Goal: Information Seeking & Learning: Learn about a topic

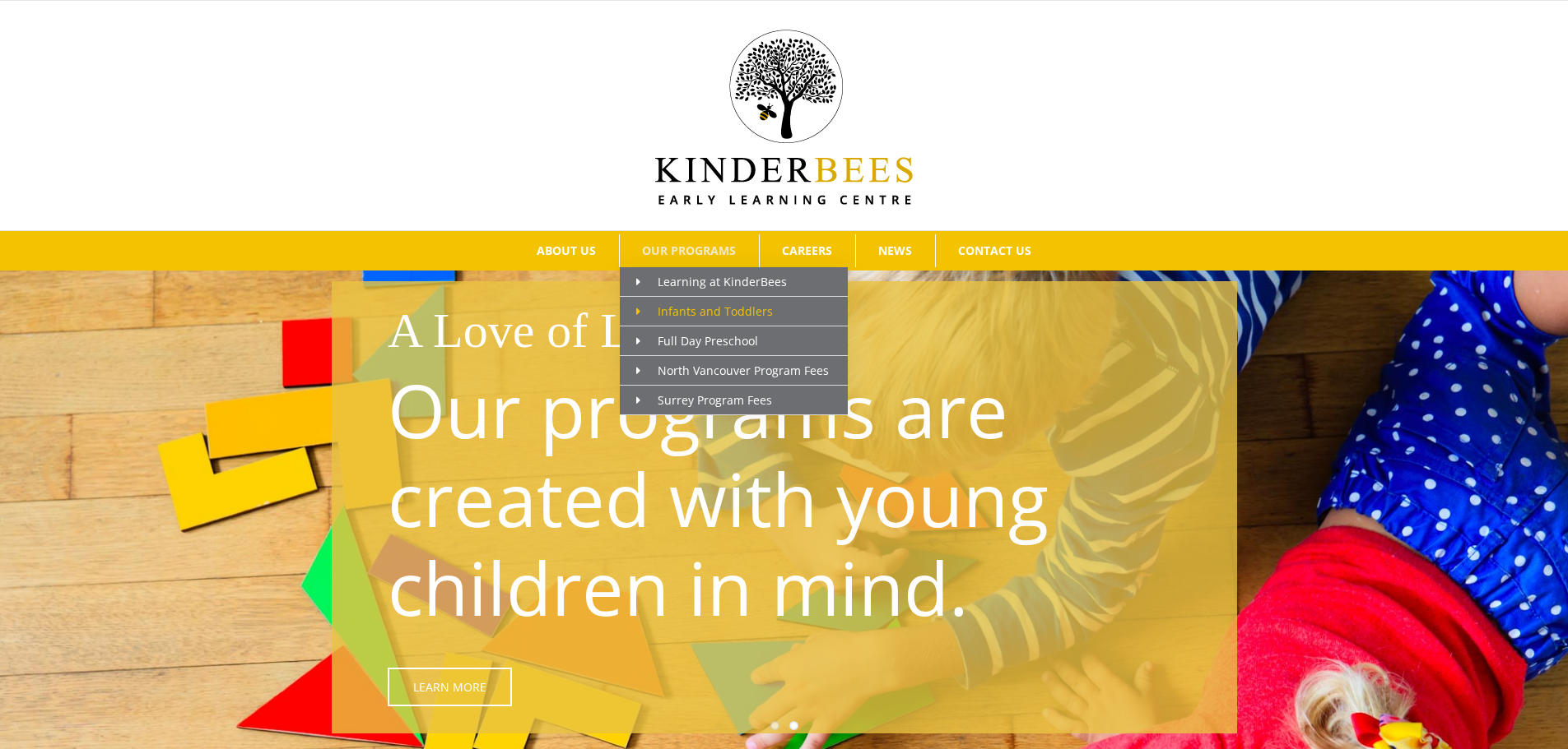
click at [731, 315] on span "Infants and Toddlers" at bounding box center [704, 311] width 137 height 16
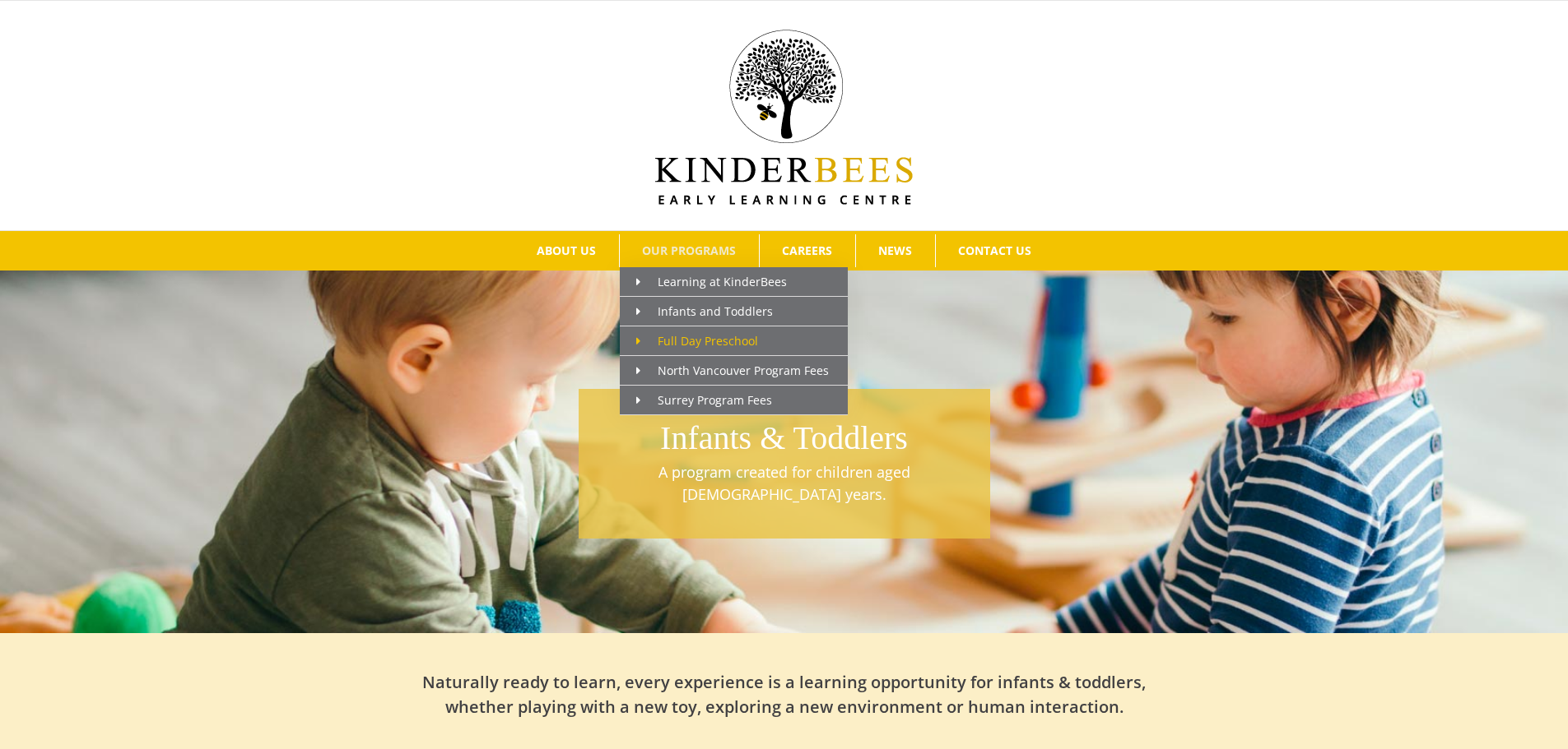
click at [697, 338] on span "Full Day Preschool" at bounding box center [697, 340] width 122 height 16
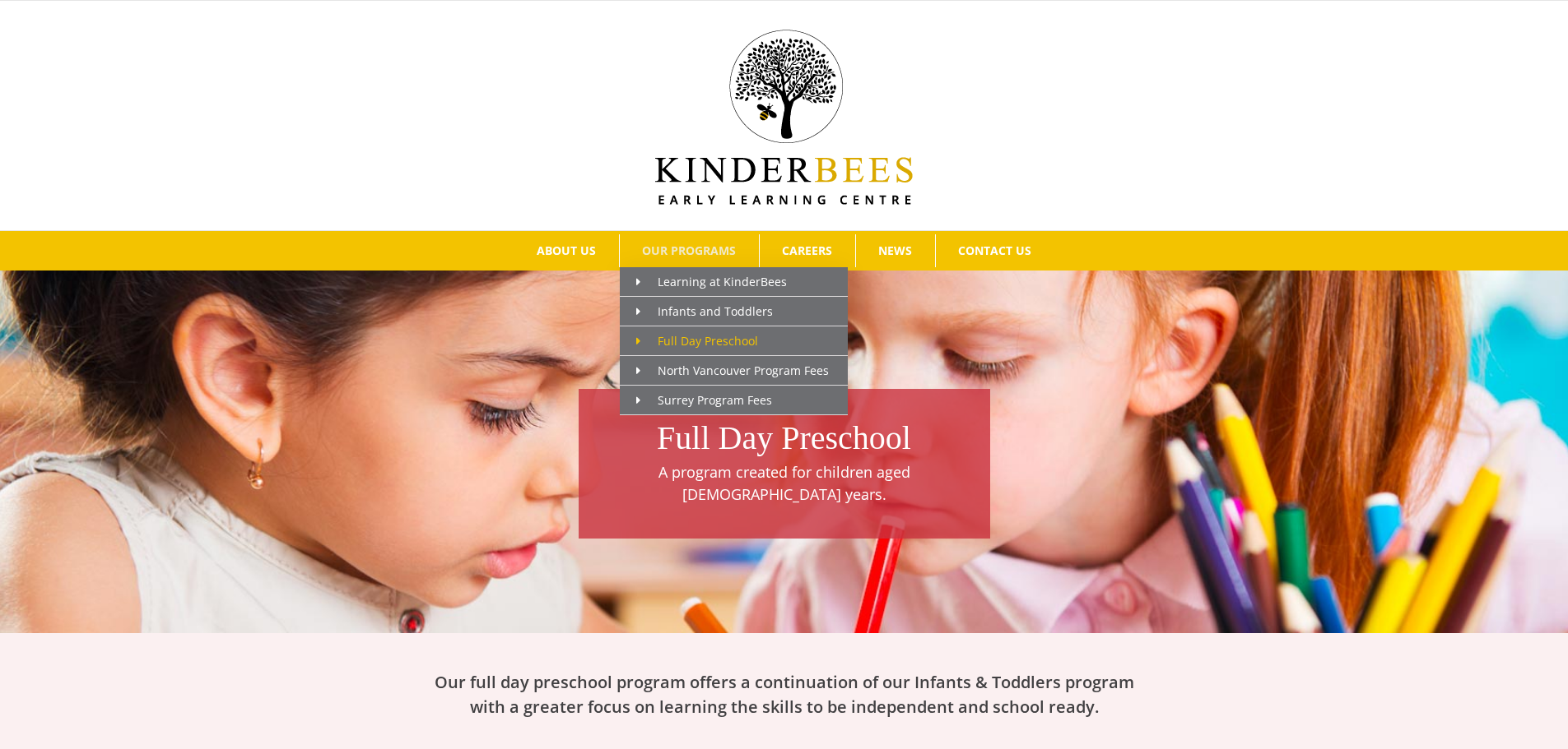
click at [680, 345] on span "Full Day Preschool" at bounding box center [697, 340] width 122 height 16
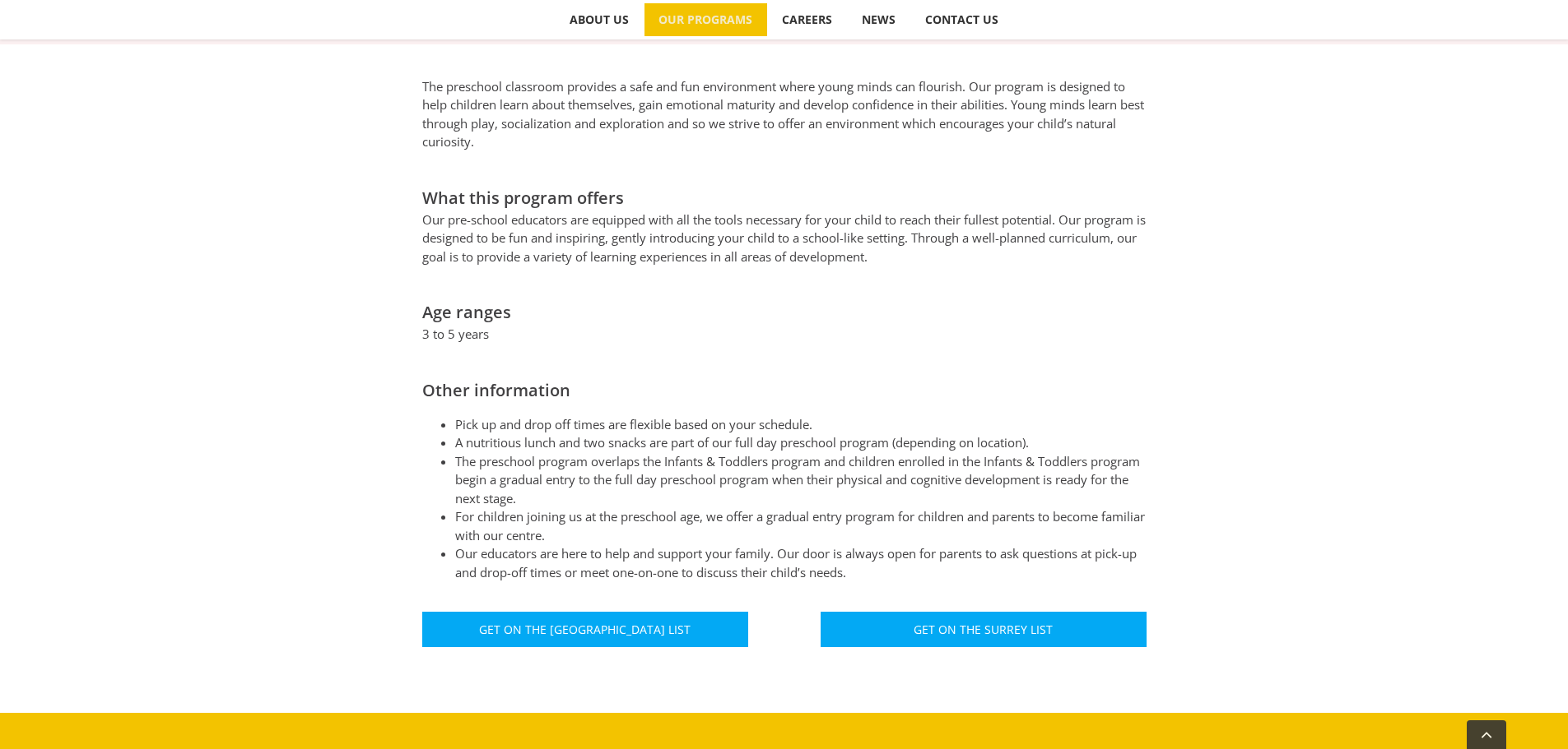
scroll to position [739, 0]
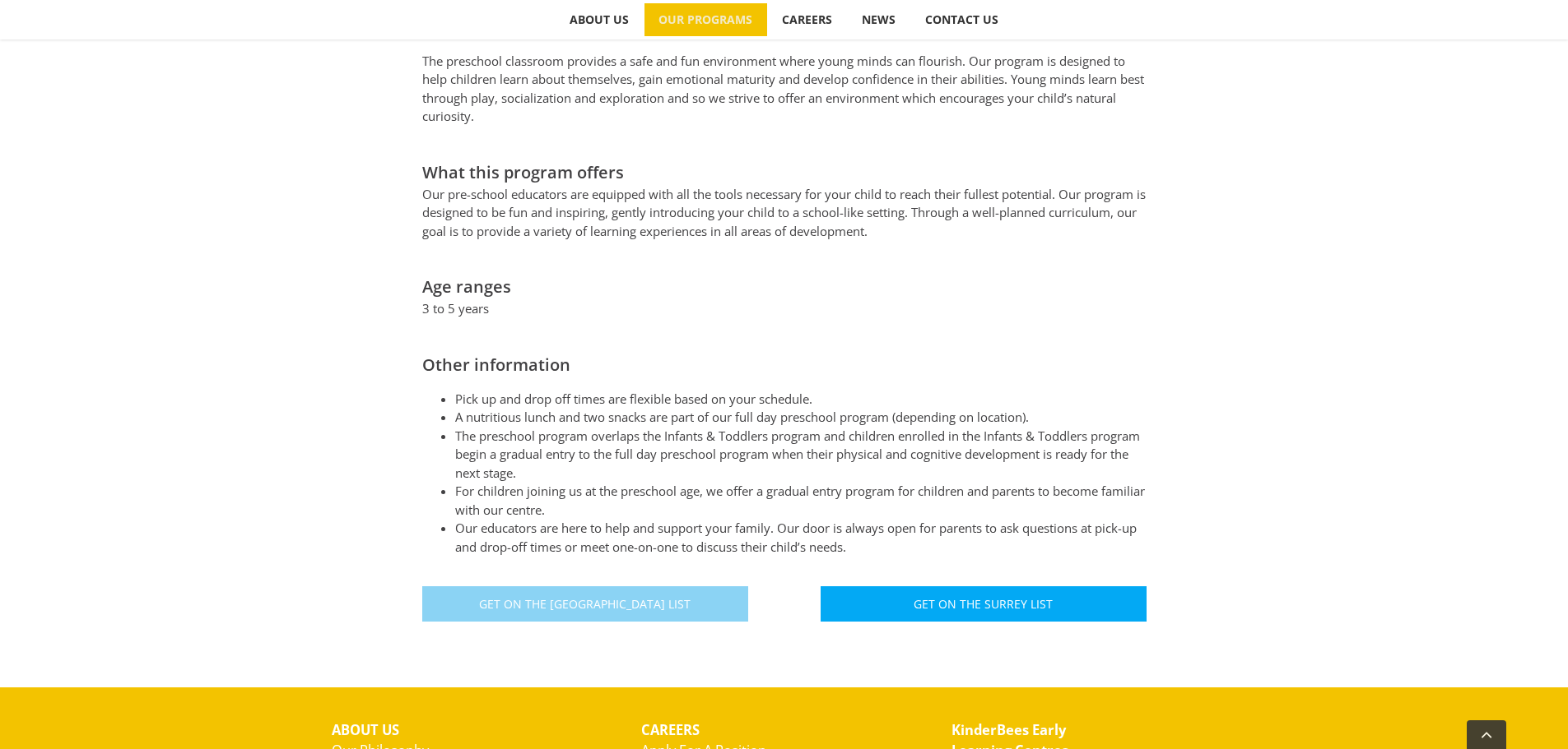
click at [638, 597] on span "Get On The [GEOGRAPHIC_DATA] List" at bounding box center [585, 603] width 212 height 14
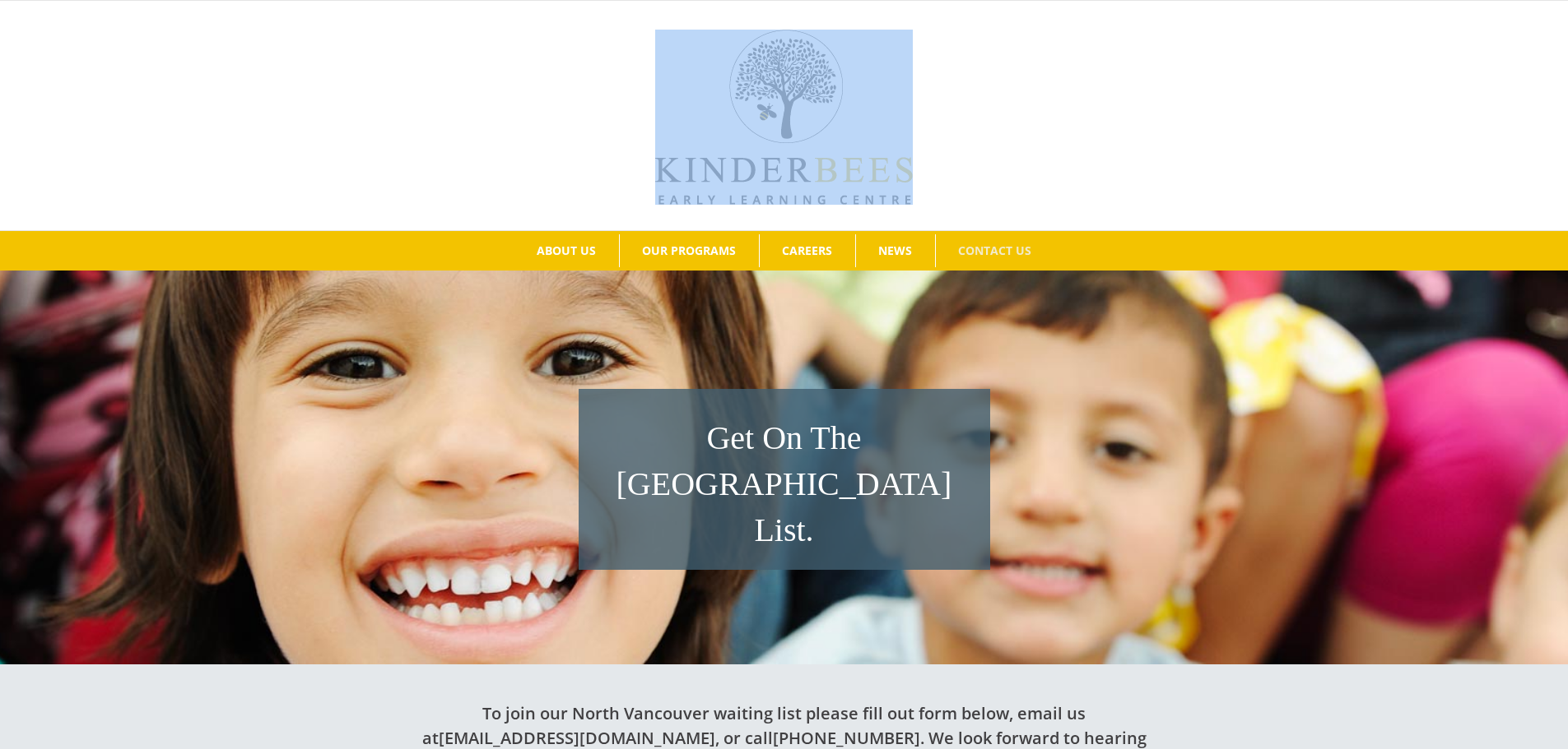
drag, startPoint x: 650, startPoint y: 164, endPoint x: 981, endPoint y: 186, distance: 331.7
click at [981, 186] on div at bounding box center [784, 116] width 1518 height 178
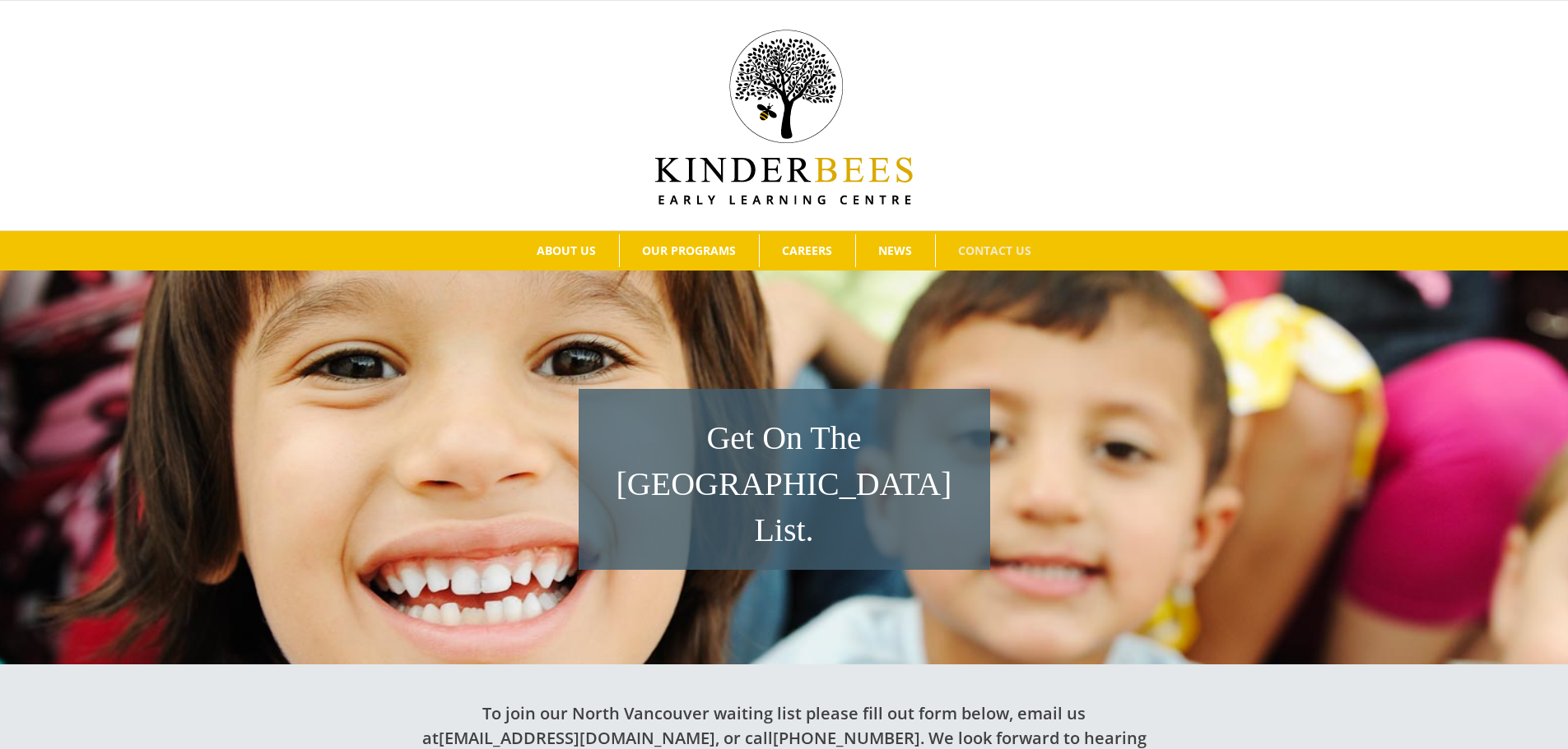
click at [981, 186] on div at bounding box center [784, 116] width 1518 height 178
click at [819, 245] on span "CAREERS" at bounding box center [807, 250] width 50 height 12
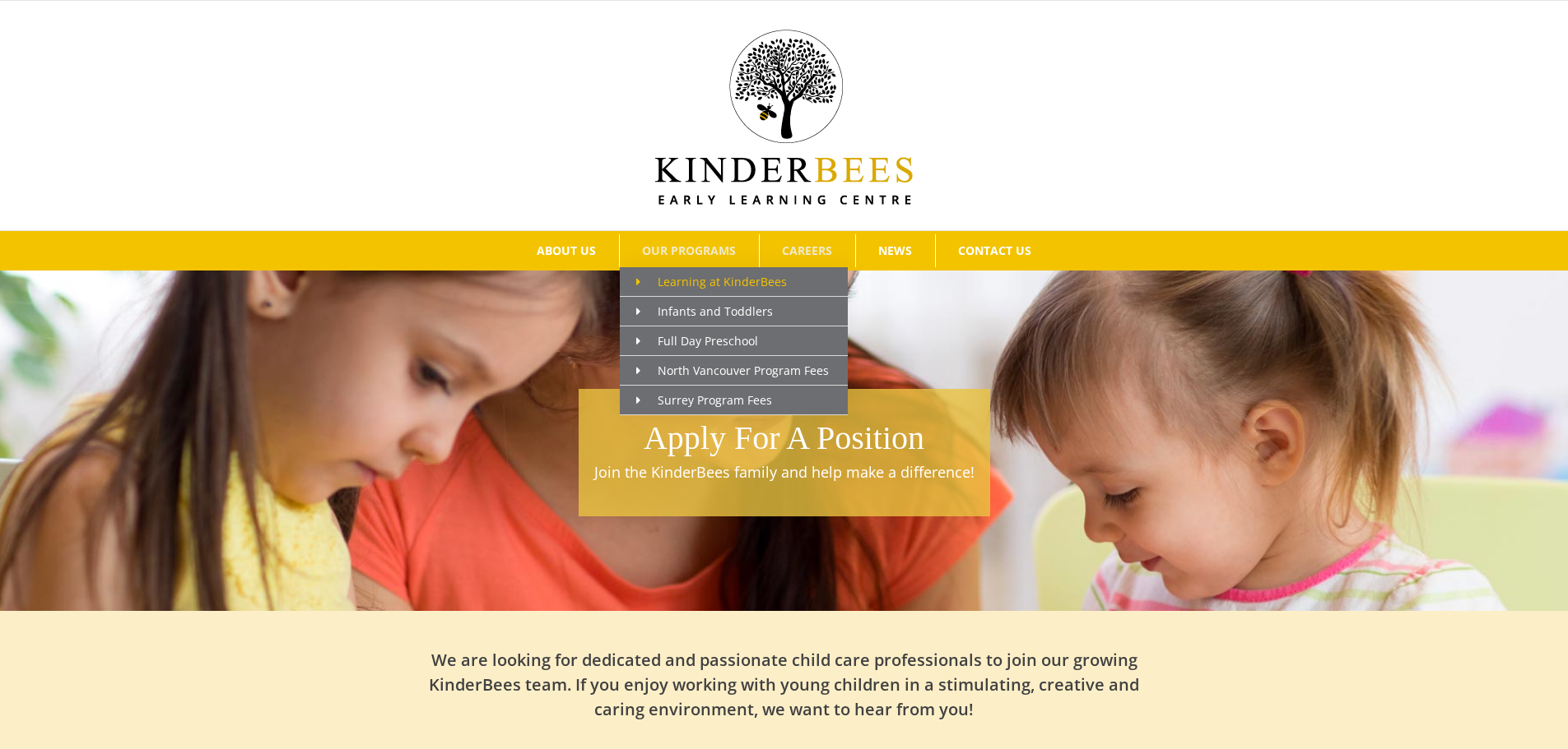
click at [693, 284] on span "Learning at KinderBees" at bounding box center [711, 281] width 151 height 16
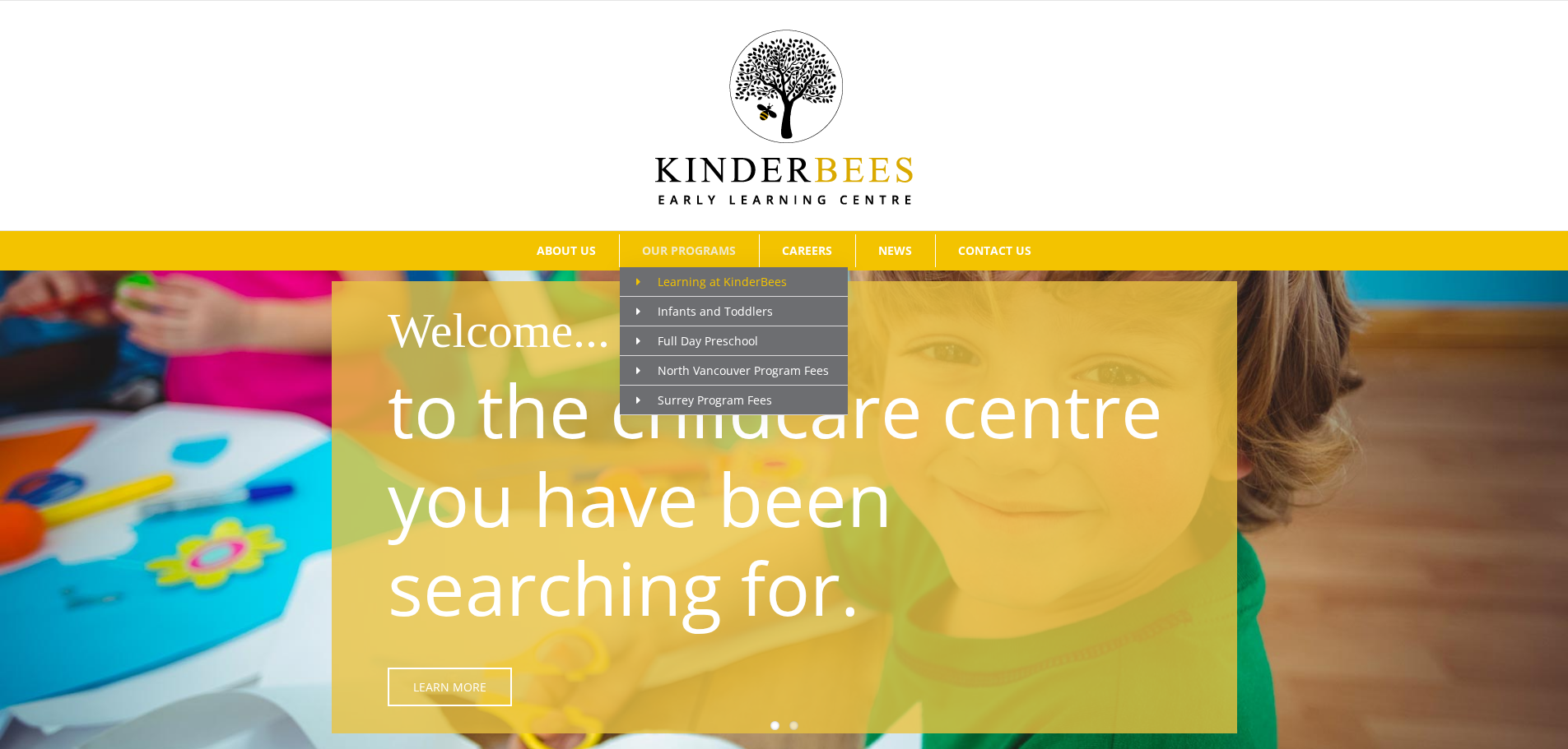
click at [721, 277] on span "Learning at KinderBees" at bounding box center [711, 281] width 151 height 16
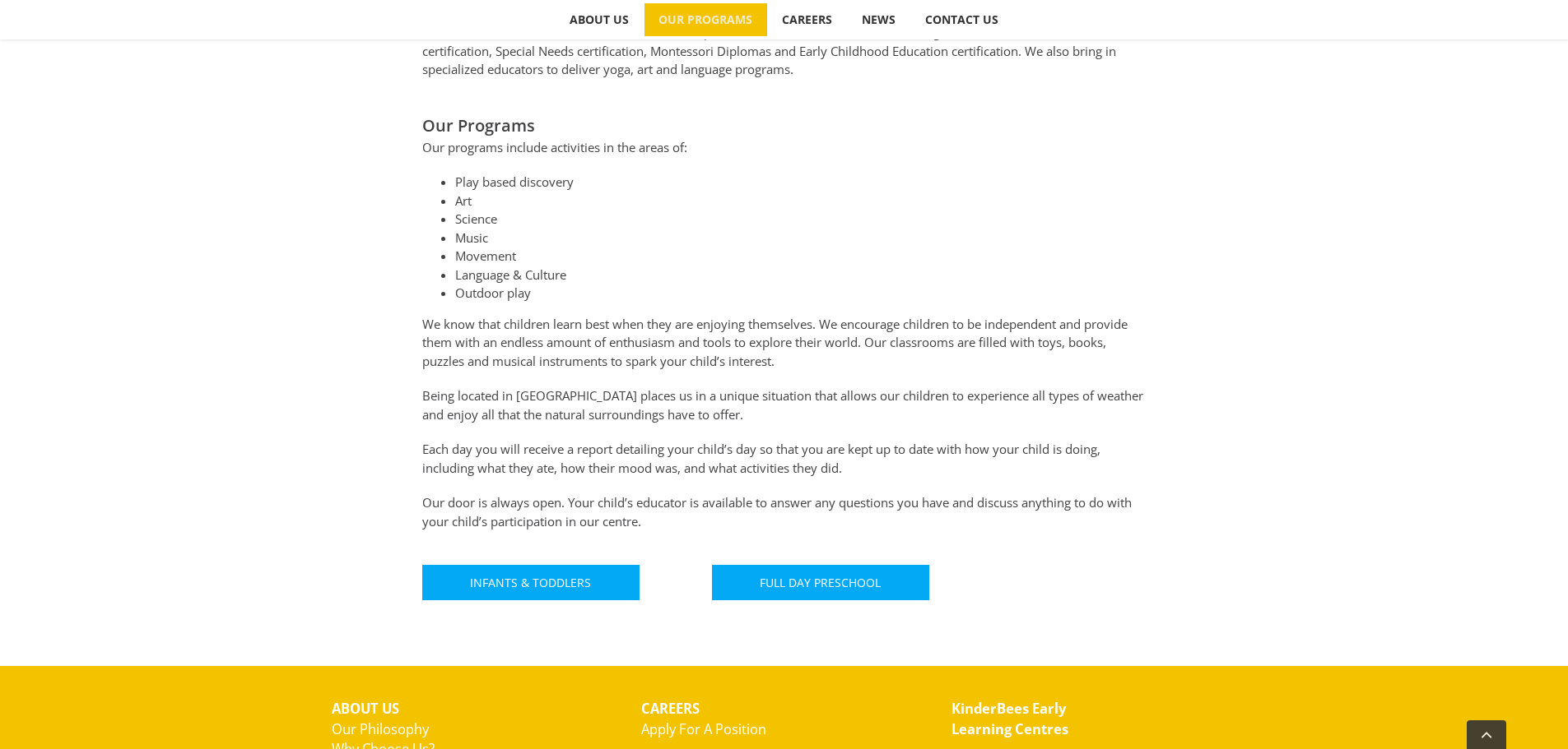
scroll to position [982, 0]
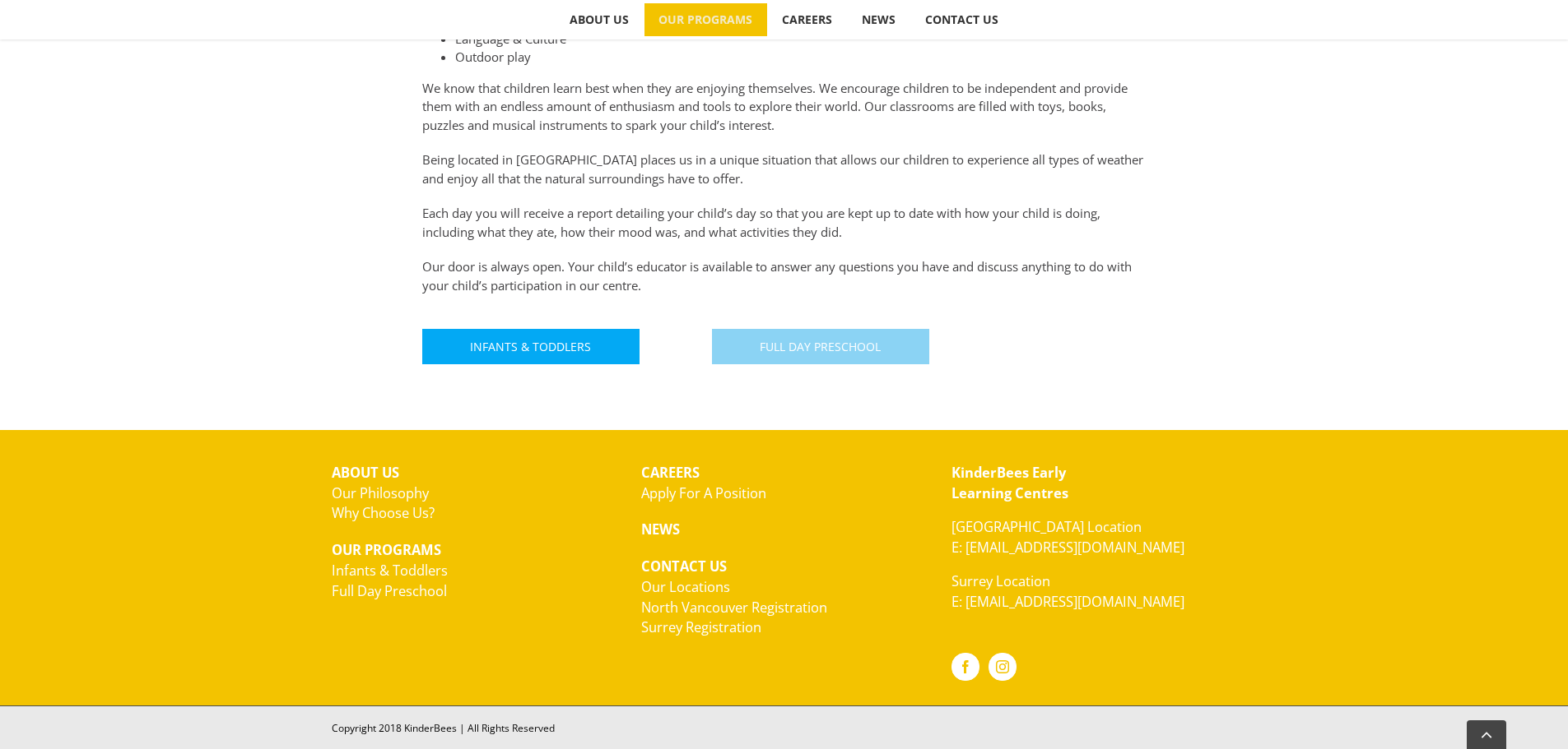
click at [842, 338] on link "Full Day Preschool" at bounding box center [820, 346] width 217 height 35
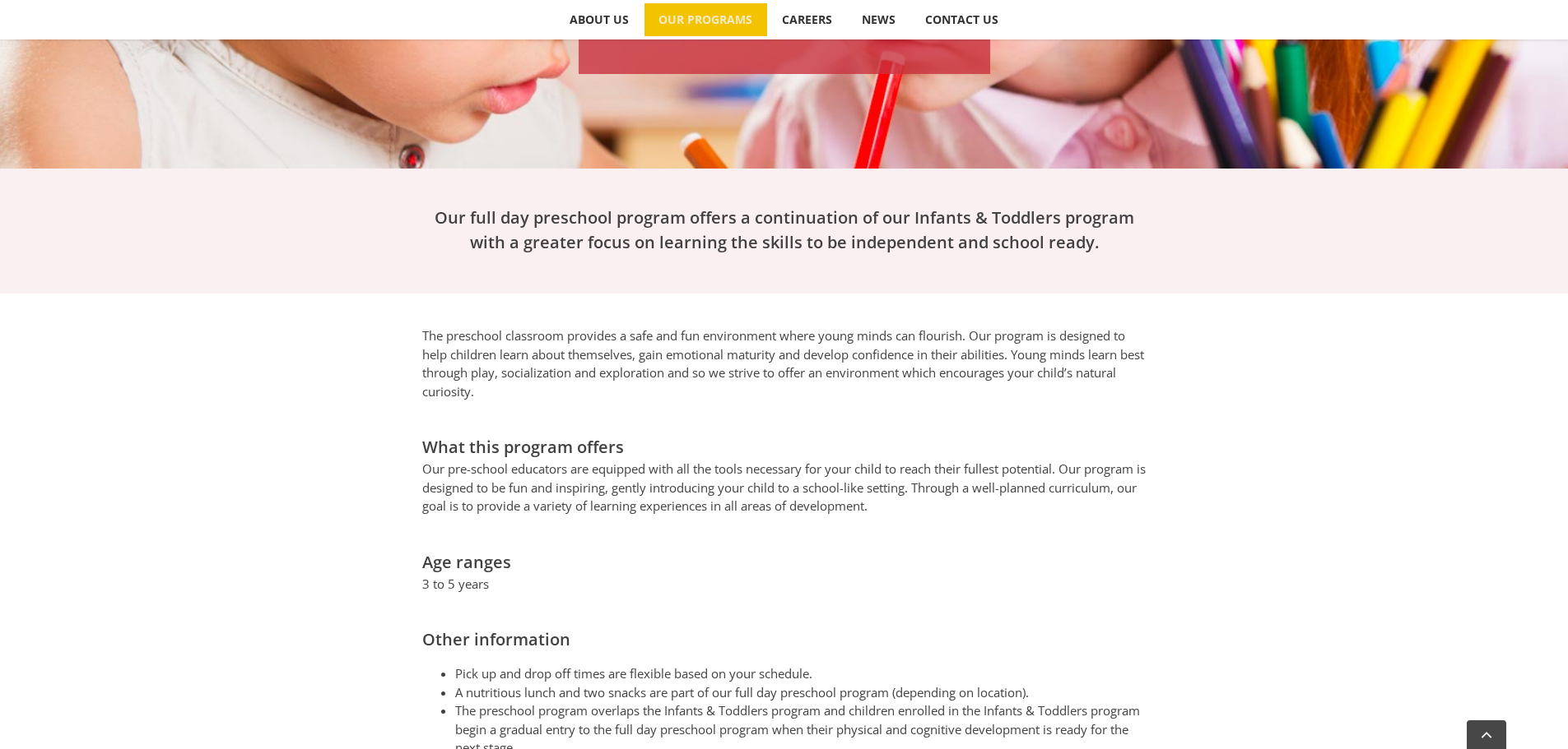
scroll to position [328, 0]
